Goal: Task Accomplishment & Management: Manage account settings

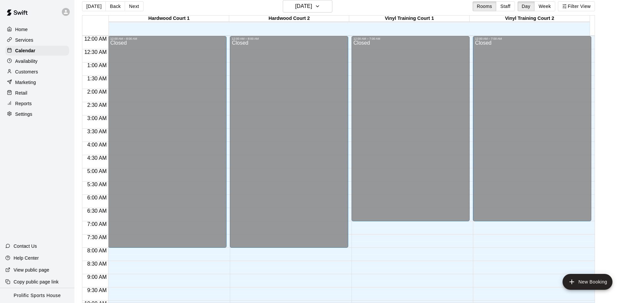
scroll to position [368, 0]
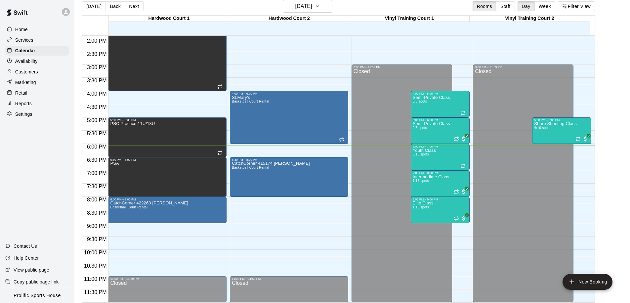
click at [34, 71] on p "Customers" at bounding box center [26, 71] width 23 height 7
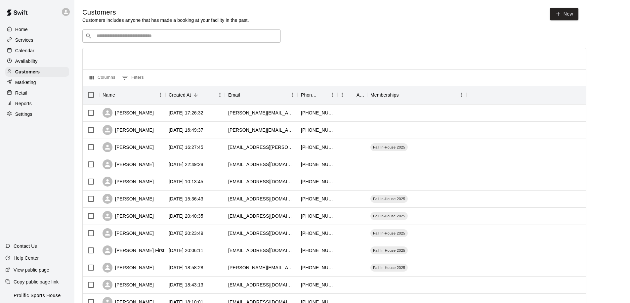
click at [191, 39] on input "Search customers by name or email" at bounding box center [186, 36] width 183 height 7
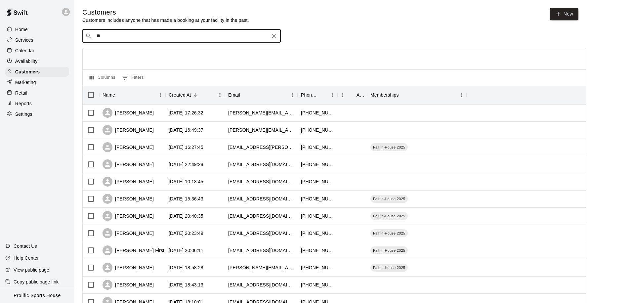
type input "***"
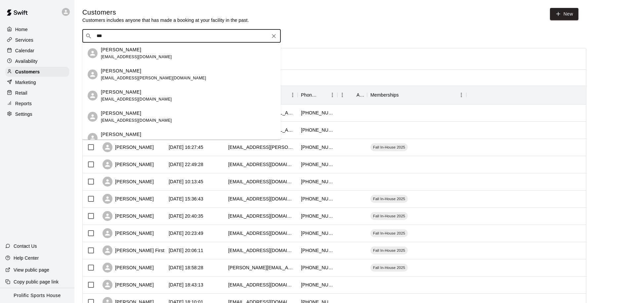
click at [214, 110] on div "[PERSON_NAME] [EMAIL_ADDRESS][DOMAIN_NAME]" at bounding box center [188, 117] width 175 height 14
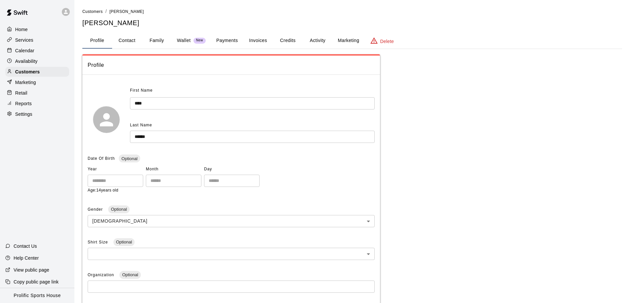
click at [289, 41] on button "Credits" at bounding box center [288, 41] width 30 height 16
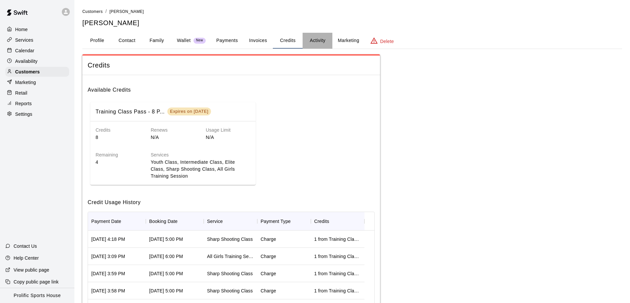
click at [318, 39] on button "Activity" at bounding box center [318, 41] width 30 height 16
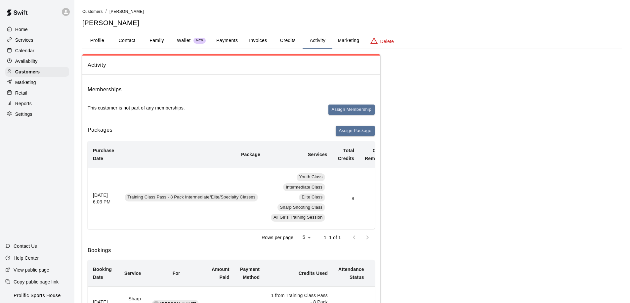
click at [340, 39] on button "Marketing" at bounding box center [348, 41] width 32 height 16
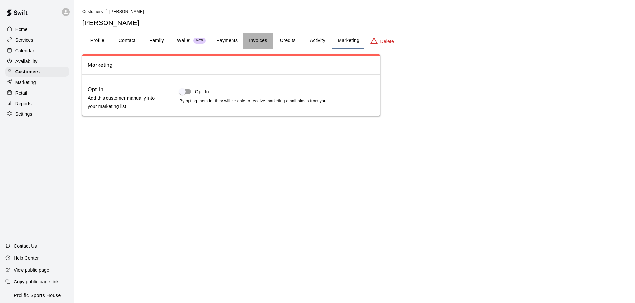
click at [261, 38] on button "Invoices" at bounding box center [258, 41] width 30 height 16
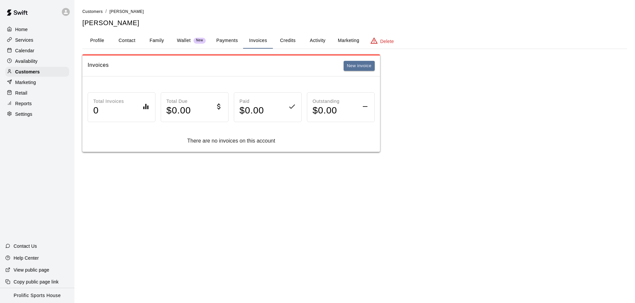
click at [101, 42] on button "Profile" at bounding box center [97, 41] width 30 height 16
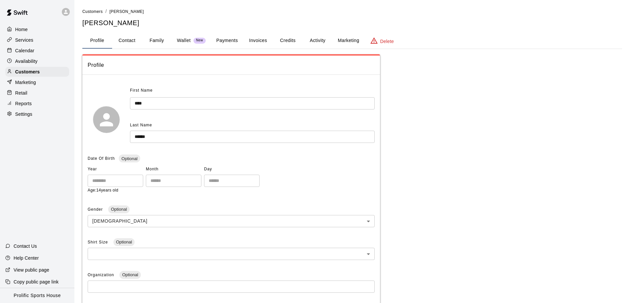
click at [33, 52] on p "Calendar" at bounding box center [24, 50] width 19 height 7
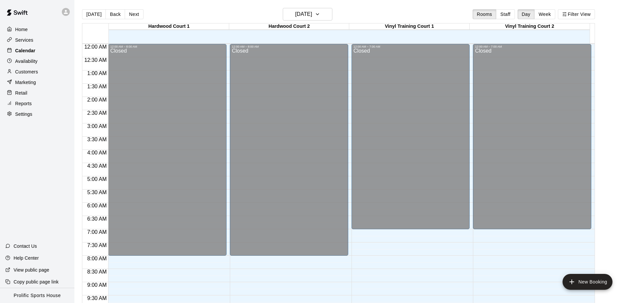
scroll to position [349, 0]
